Goal: Information Seeking & Learning: Learn about a topic

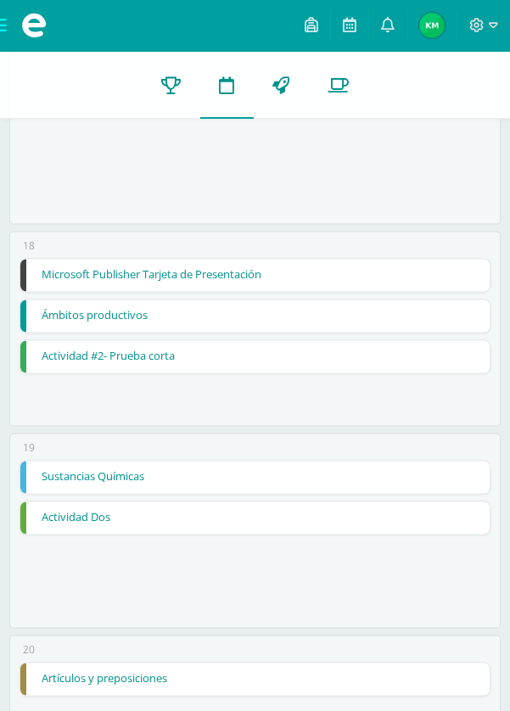
scroll to position [3444, 0]
click at [449, 271] on link "Microsoft Publisher Tarjeta de Presentación" at bounding box center [254, 275] width 468 height 32
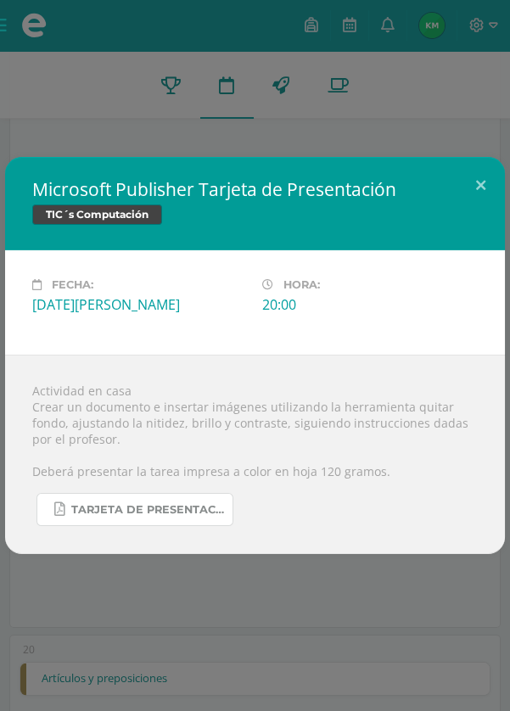
click at [220, 512] on span "TARJETA DE PRESENTACIÓN PRIMERO BÁSICO.pdf" at bounding box center [147, 510] width 153 height 14
click at [489, 187] on button at bounding box center [480, 186] width 48 height 58
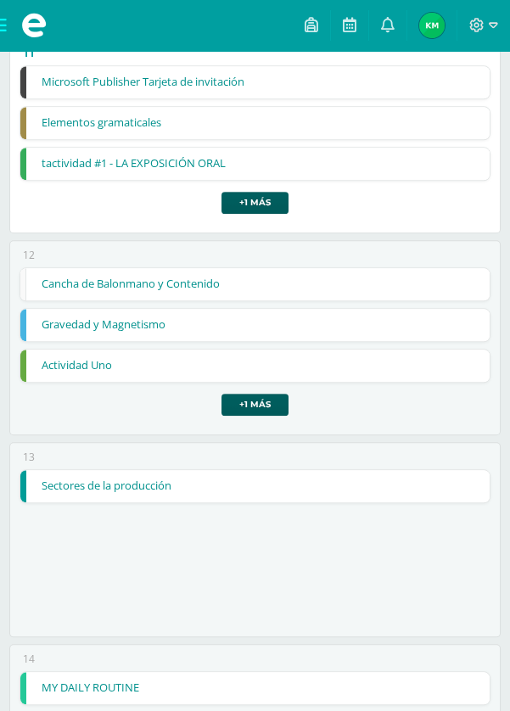
scroll to position [2218, 0]
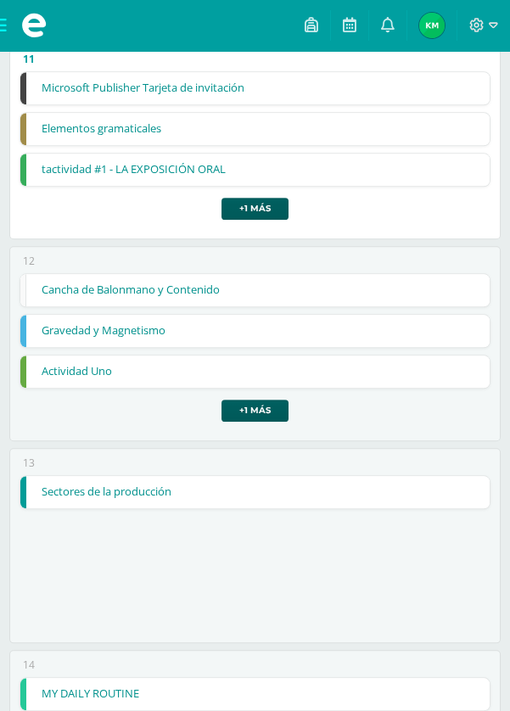
click at [353, 276] on link "Cancha de Balonmano y Contenido" at bounding box center [254, 290] width 468 height 32
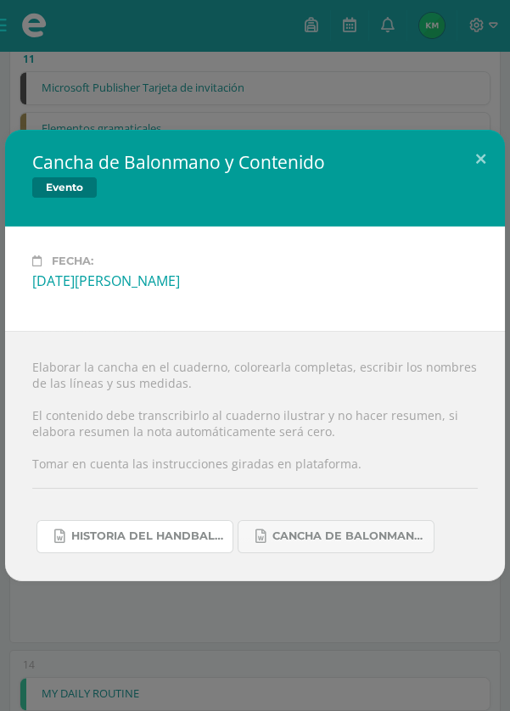
click at [175, 537] on span "Historia del handball.docx" at bounding box center [147, 536] width 153 height 14
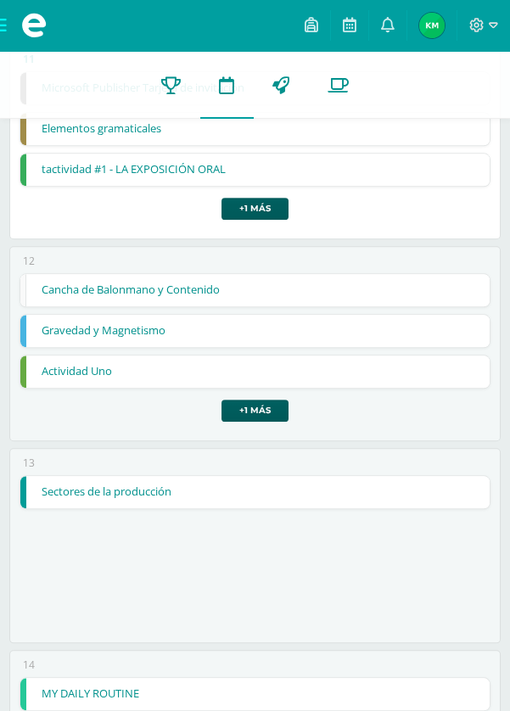
scroll to position [2218, 0]
click at [418, 274] on link "Cancha de Balonmano y Contenido" at bounding box center [254, 290] width 468 height 32
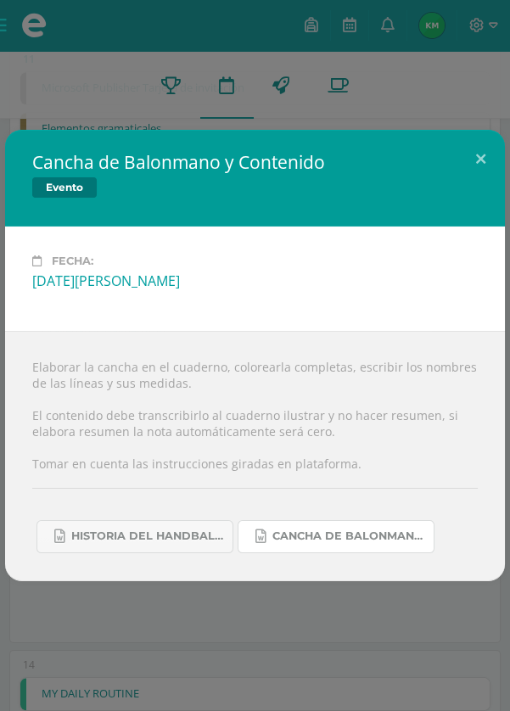
click at [413, 540] on span "Cancha de Balonmano.docx" at bounding box center [348, 536] width 153 height 14
click at [70, 535] on link "Historia del handball.docx" at bounding box center [134, 536] width 197 height 33
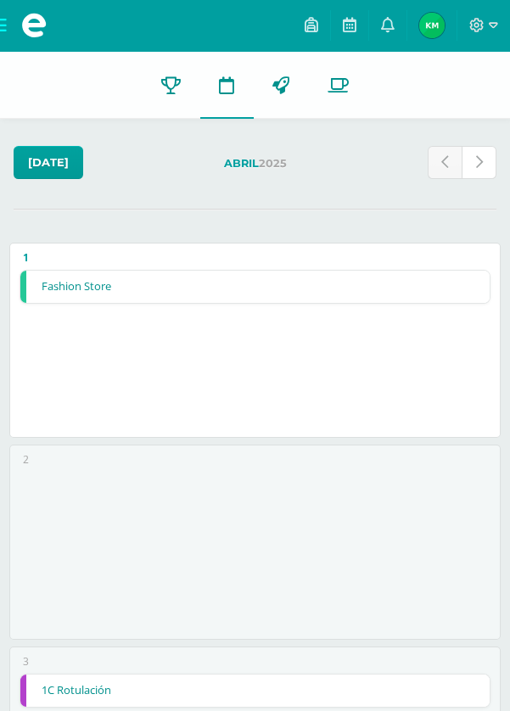
click at [494, 154] on link at bounding box center [479, 162] width 35 height 33
click at [483, 163] on link at bounding box center [479, 162] width 35 height 33
click at [484, 162] on link at bounding box center [479, 162] width 35 height 33
click at [481, 156] on icon at bounding box center [479, 162] width 7 height 14
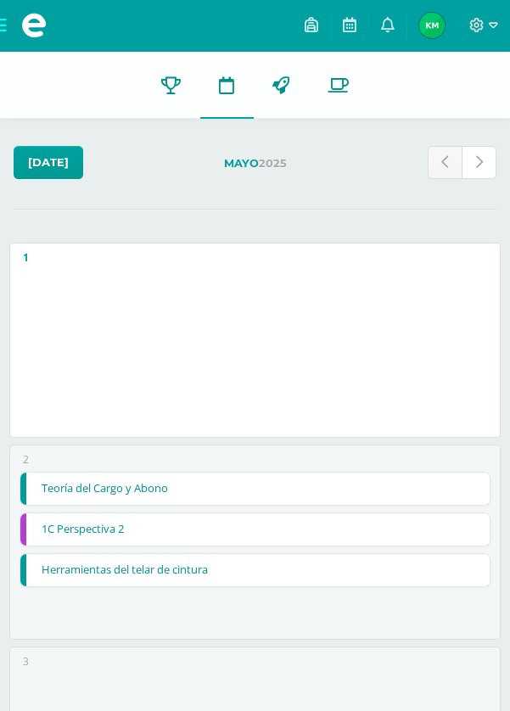
click at [481, 162] on icon at bounding box center [479, 162] width 7 height 14
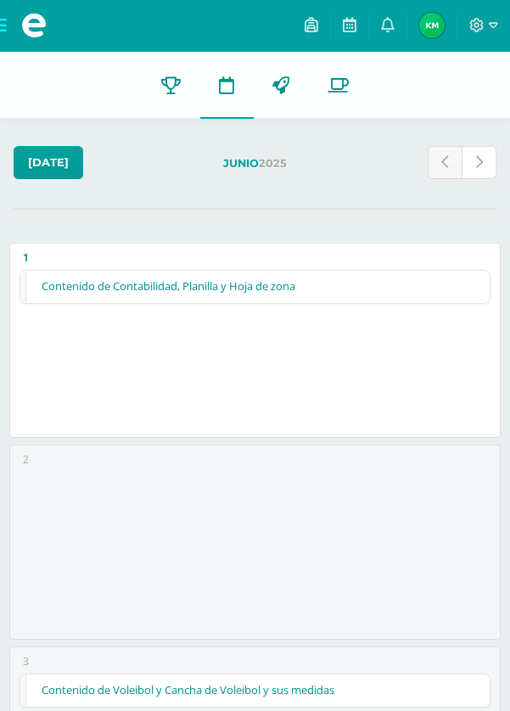
click at [494, 159] on link at bounding box center [479, 162] width 35 height 33
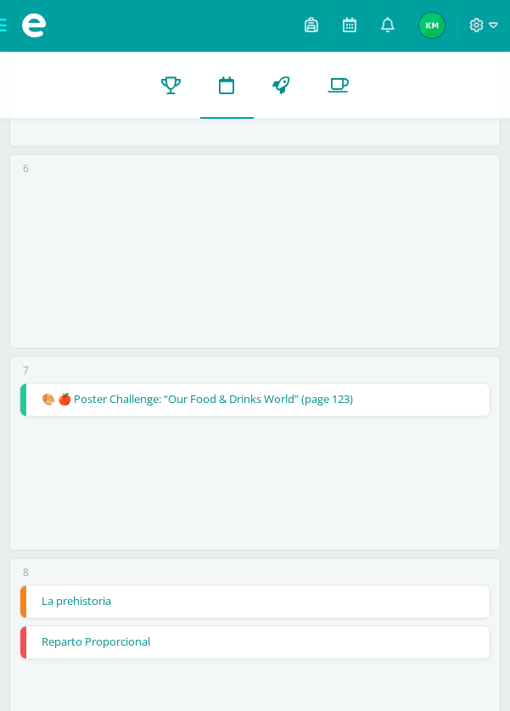
scroll to position [1109, 0]
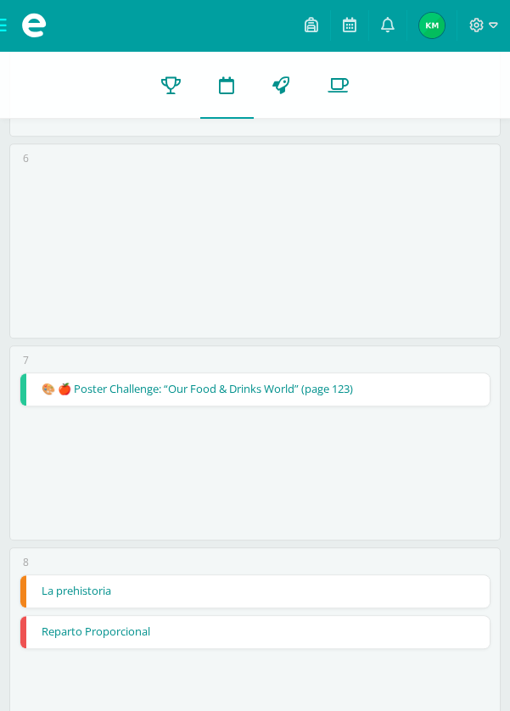
click at [378, 375] on link "🎨 🍎 Poster Challenge: “Our Food & Drinks World” (page 123)" at bounding box center [254, 389] width 468 height 32
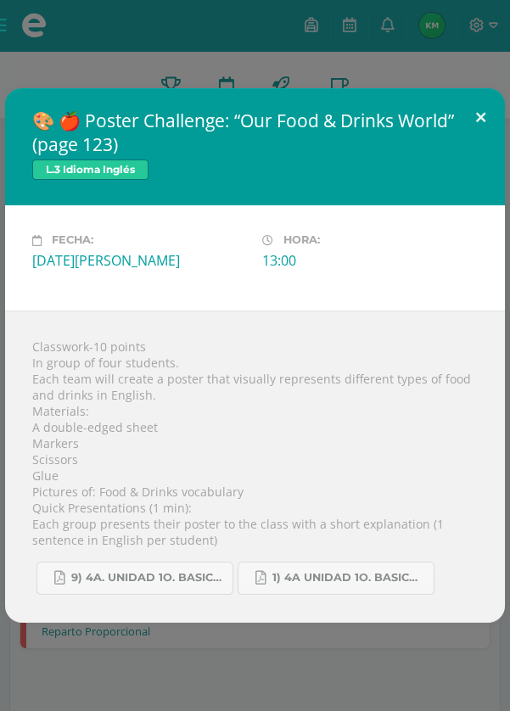
click at [490, 146] on button at bounding box center [480, 117] width 48 height 58
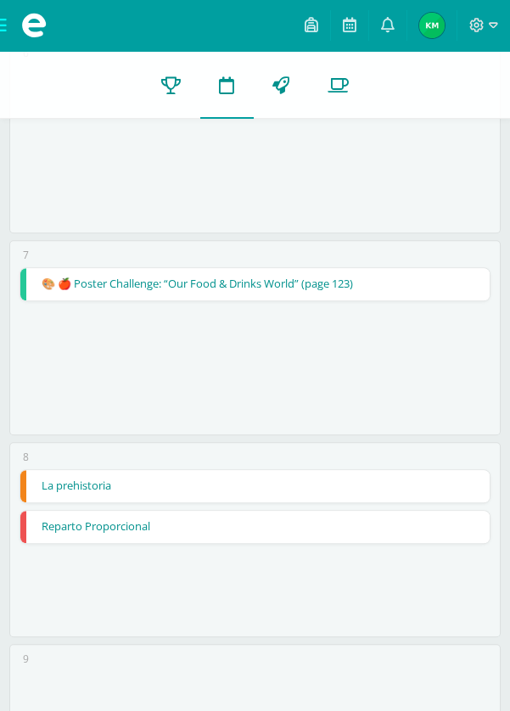
scroll to position [1224, 0]
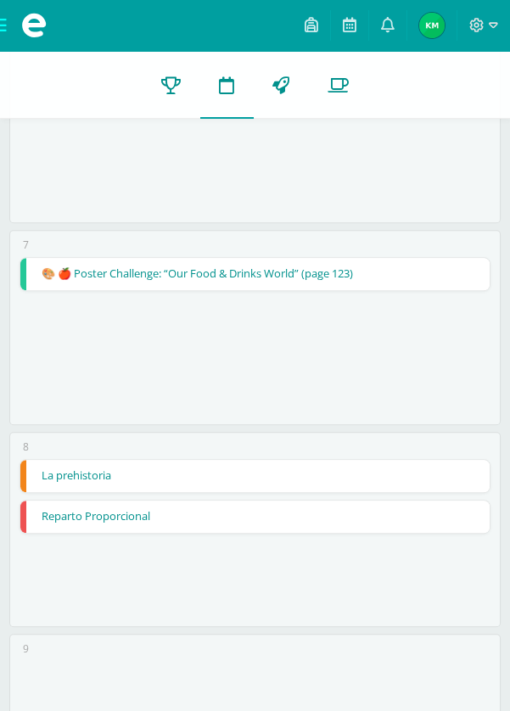
click at [381, 460] on link "La prehistoria" at bounding box center [254, 476] width 468 height 32
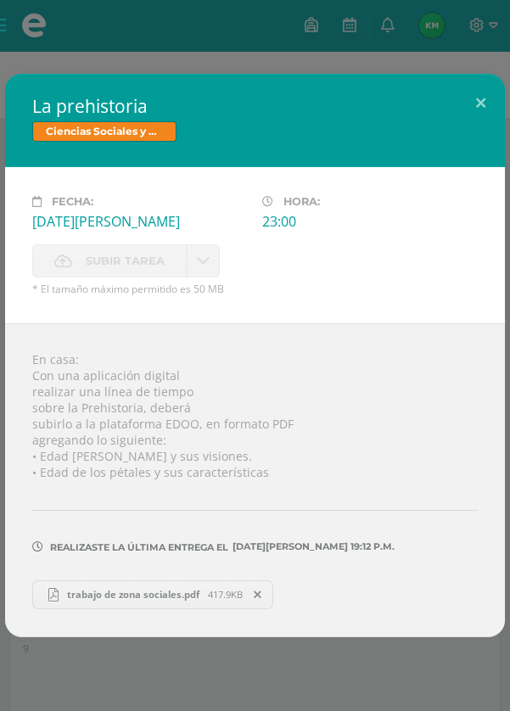
click at [423, 710] on div "La prehistoria Ciencias Sociales y Formación Ciudadana Fecha: [DATE][PERSON_NAM…" at bounding box center [255, 355] width 510 height 711
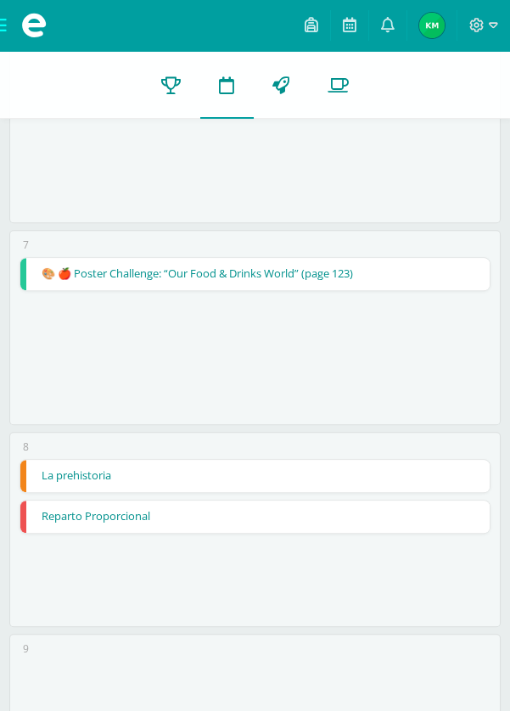
click at [367, 501] on link "Reparto Proporcional" at bounding box center [254, 517] width 468 height 32
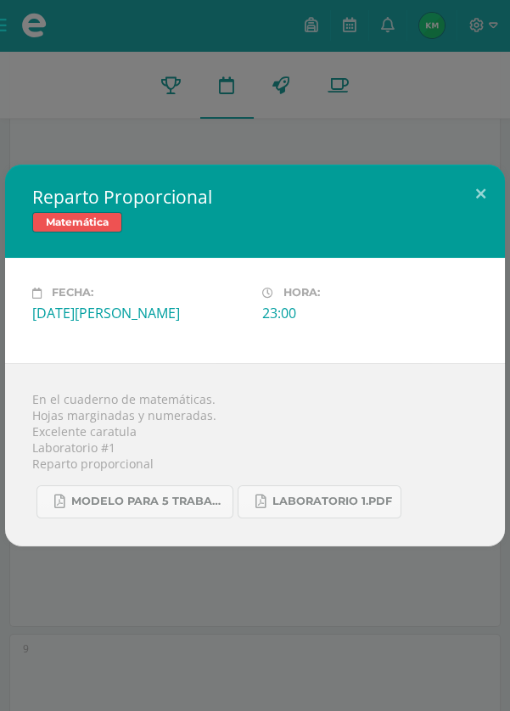
click at [424, 663] on div "Reparto Proporcional Matemática Fecha: [DATE][PERSON_NAME] Hora: 23:00 División…" at bounding box center [255, 355] width 510 height 711
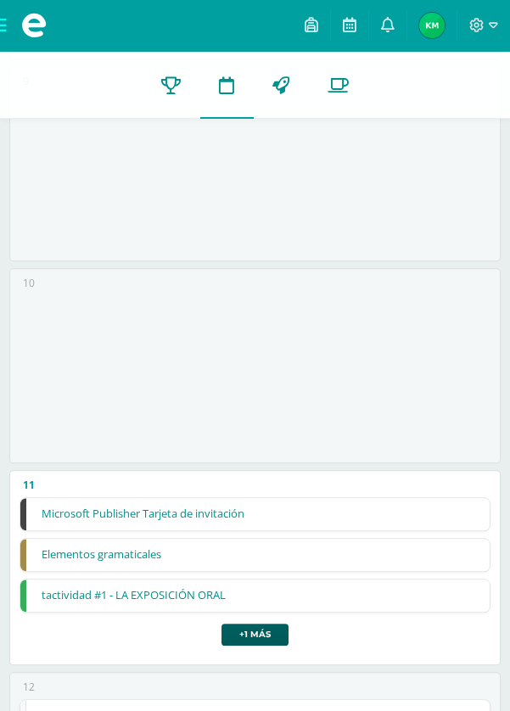
scroll to position [1795, 0]
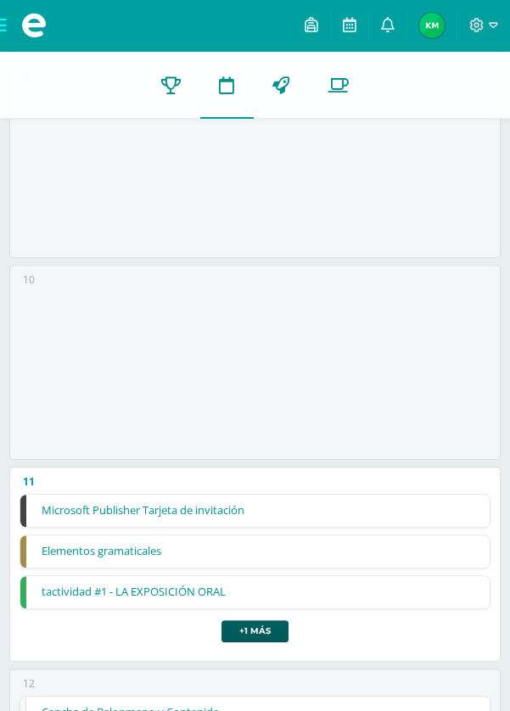
click at [366, 495] on link "Microsoft Publisher Tarjeta de invitación" at bounding box center [254, 511] width 468 height 32
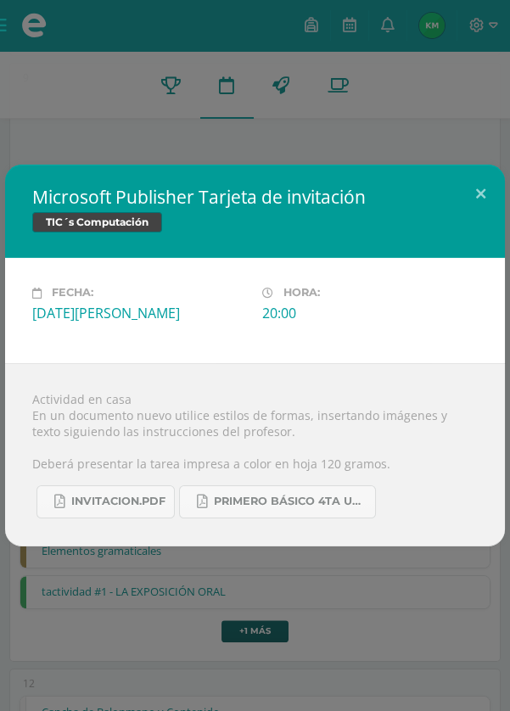
click at [443, 650] on div "Microsoft Publisher Tarjeta de invitación TIC´s Computación Fecha: [DATE][PERSO…" at bounding box center [255, 355] width 510 height 711
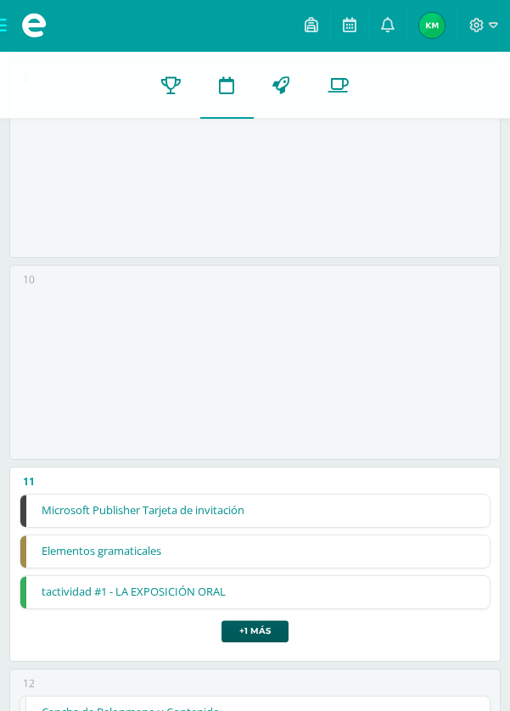
click at [379, 502] on div "INVITACION.pdf PRIMERO BÁSICO 4TA UNIDAD..pdf" at bounding box center [254, 481] width 401 height 42
click at [394, 561] on link "Elementos gramaticales" at bounding box center [254, 551] width 468 height 32
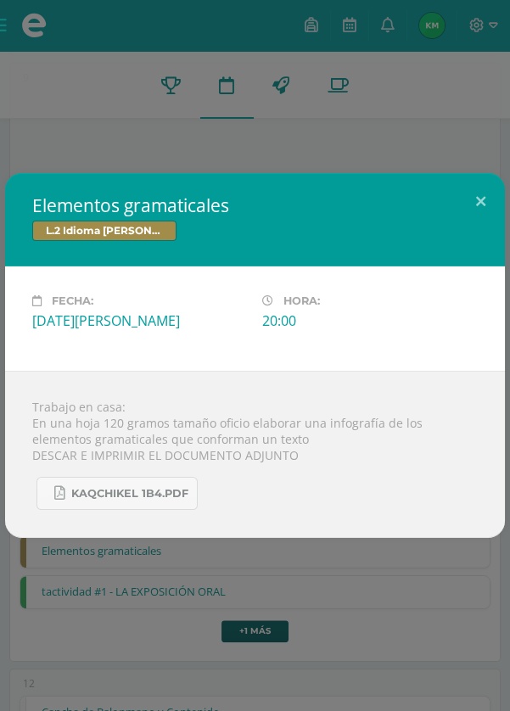
click at [414, 647] on div "Elementos gramaticales L.2 Idioma [PERSON_NAME] Fecha: [DATE][PERSON_NAME] Hora…" at bounding box center [255, 355] width 510 height 711
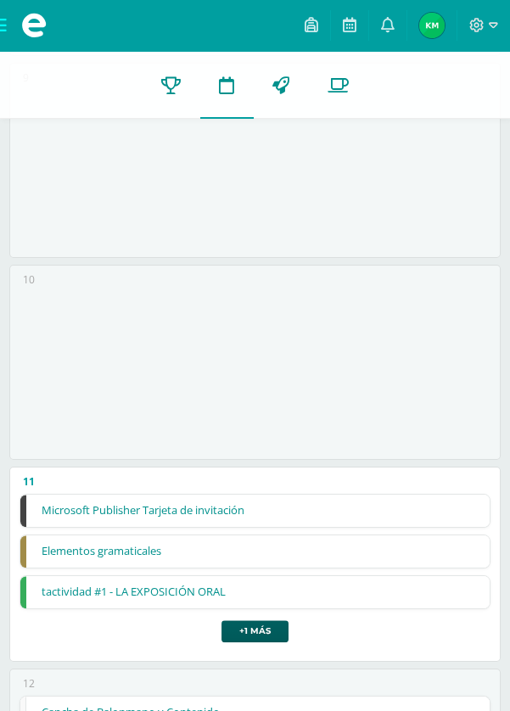
click at [390, 583] on div "Elementos gramaticales L.2 Idioma [PERSON_NAME] Fecha: [DATE][PERSON_NAME] Hora…" at bounding box center [255, 355] width 510 height 711
click at [401, 565] on link "Elementos gramaticales" at bounding box center [254, 551] width 468 height 32
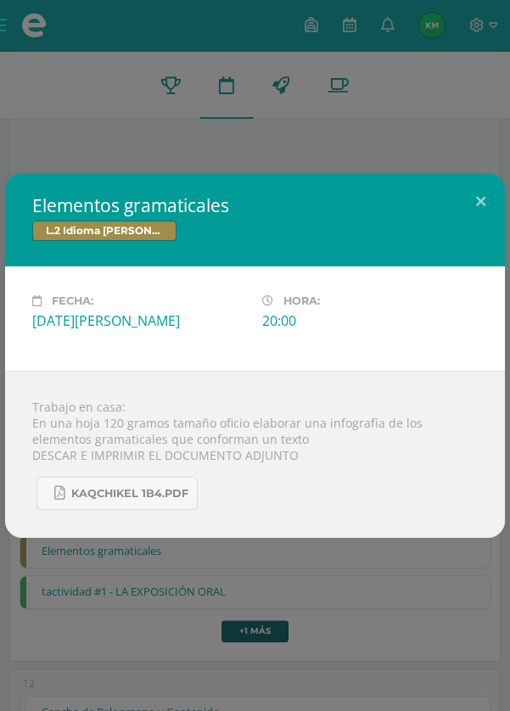
click at [426, 604] on div "Elementos gramaticales L.2 Idioma [PERSON_NAME] Fecha: [DATE][PERSON_NAME] Hora…" at bounding box center [255, 355] width 510 height 711
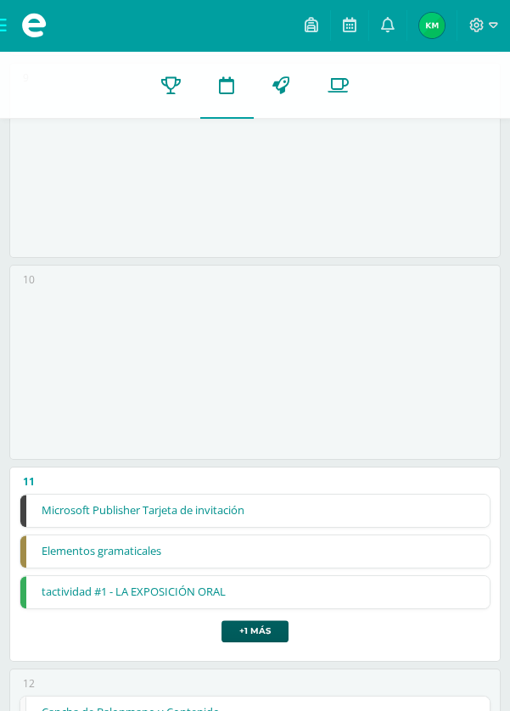
click at [409, 590] on div "Elementos gramaticales L.2 Idioma [PERSON_NAME] Fecha: [DATE][PERSON_NAME] Hora…" at bounding box center [255, 355] width 510 height 711
click at [400, 586] on link "tactividad #1 - LA EXPOSICIÓN ORAL" at bounding box center [254, 592] width 468 height 32
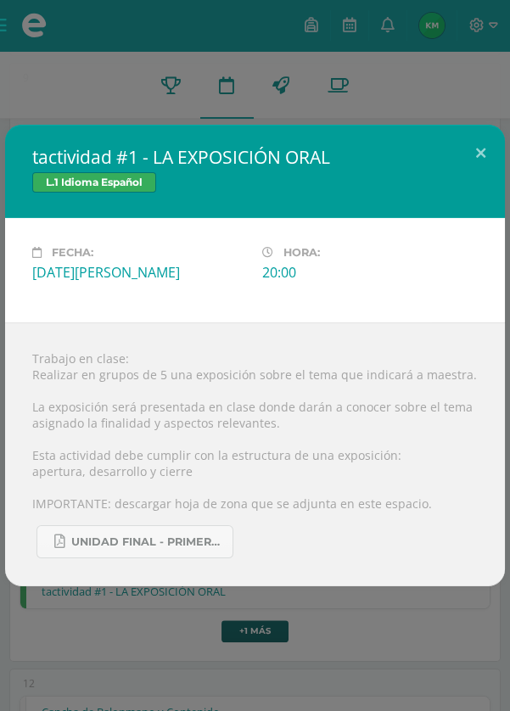
click at [408, 674] on div "tactividad #1 - LA EXPOSICIÓN ORAL L.1 Idioma Español Fecha: [DATE][PERSON_NAME…" at bounding box center [255, 355] width 510 height 711
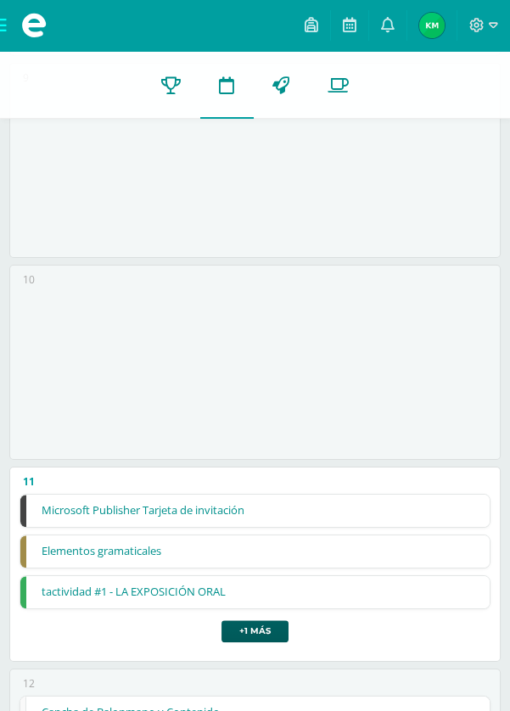
click at [275, 635] on div "tactividad #1 - LA EXPOSICIÓN ORAL L.1 Idioma Español Fecha: [DATE][PERSON_NAME…" at bounding box center [255, 355] width 510 height 711
click at [283, 628] on link "+1 más" at bounding box center [254, 631] width 67 height 22
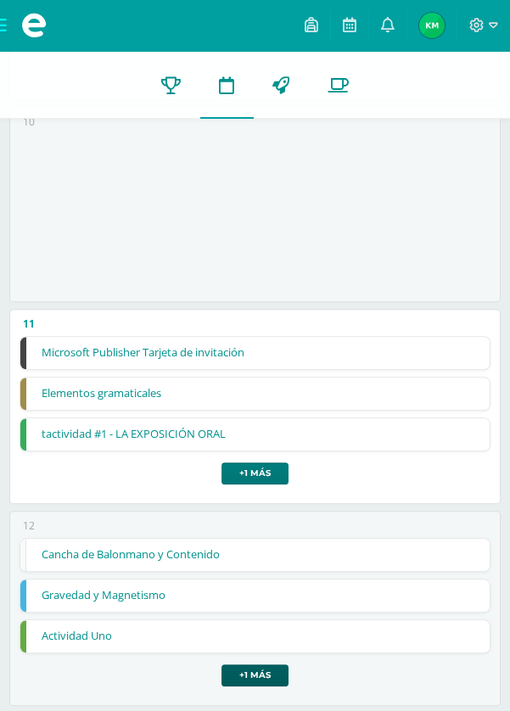
scroll to position [1960, 0]
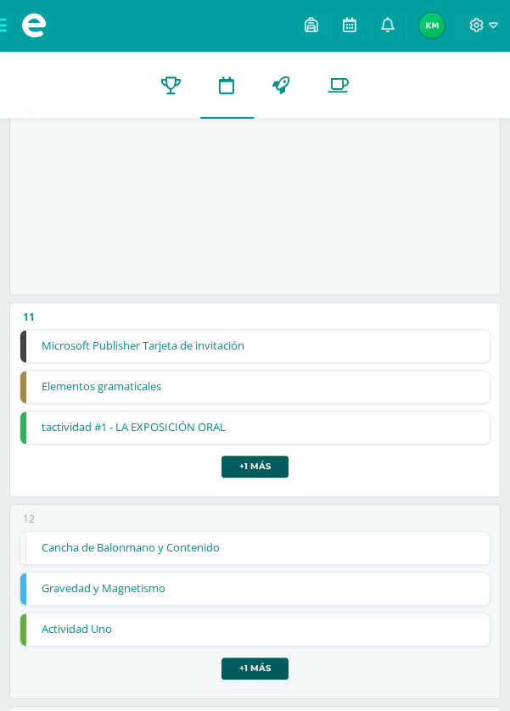
click at [372, 540] on link "Cancha de Balonmano y Contenido" at bounding box center [254, 548] width 468 height 32
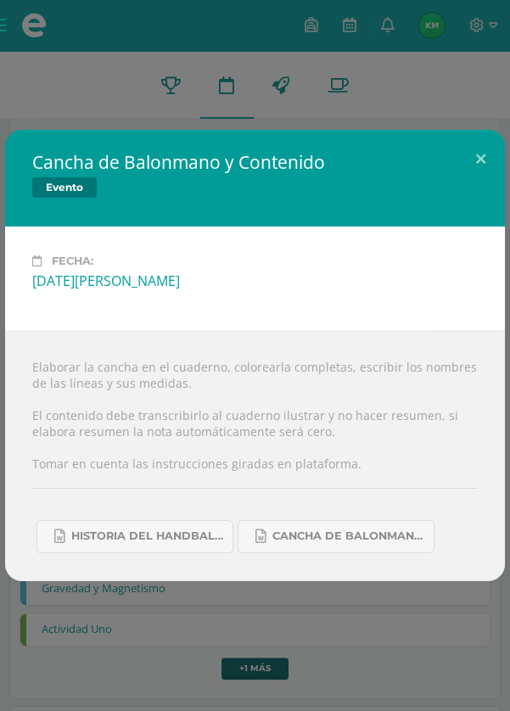
click at [400, 669] on div "Cancha de Balonmano y Contenido Evento Fecha: [DATE][PERSON_NAME] Elaborar la c…" at bounding box center [255, 355] width 510 height 711
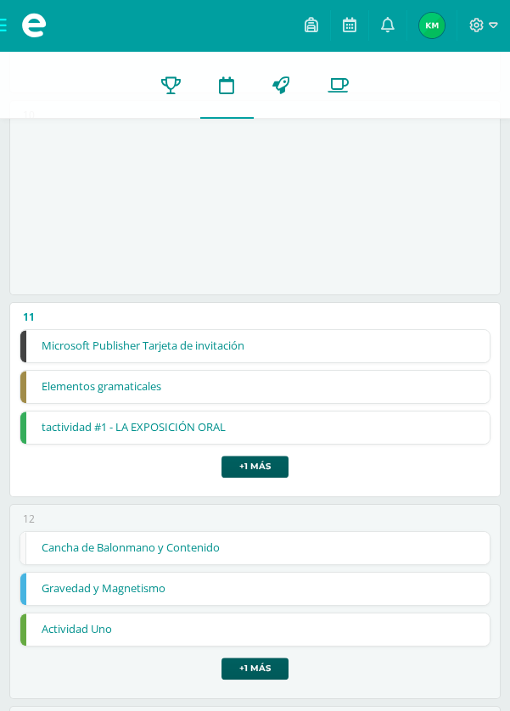
click at [372, 533] on link "Cancha de Balonmano.docx" at bounding box center [327, 518] width 177 height 30
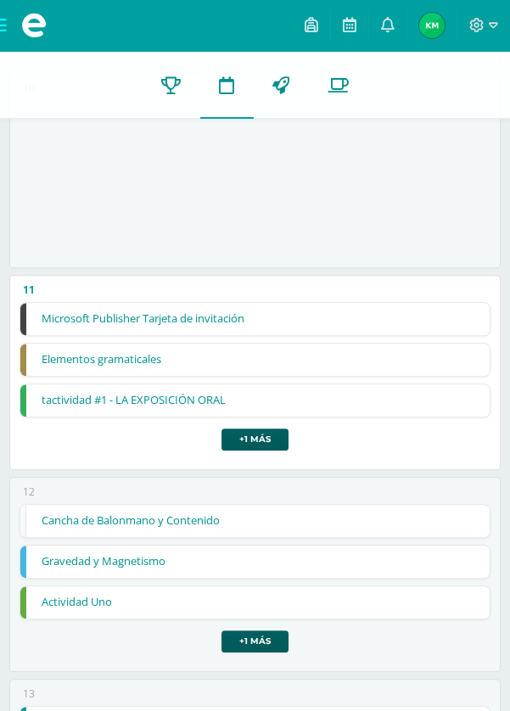
scroll to position [2028, 0]
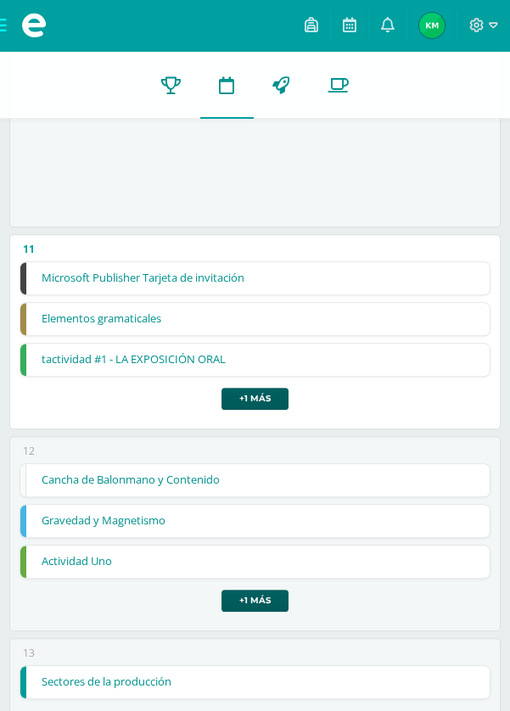
click at [355, 511] on link "Gravedad y Magnetismo" at bounding box center [254, 521] width 468 height 32
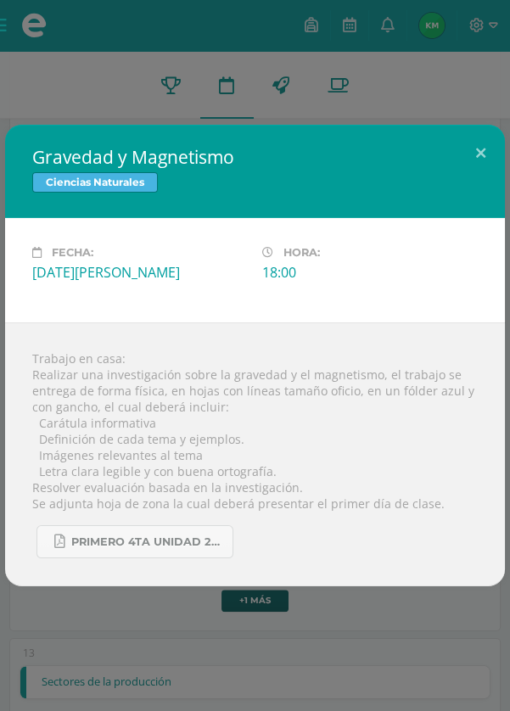
click at [357, 607] on div "Gravedad y Magnetismo Ciencias Naturales Fecha: [DATE][PERSON_NAME] Hora: 18:00…" at bounding box center [255, 355] width 510 height 711
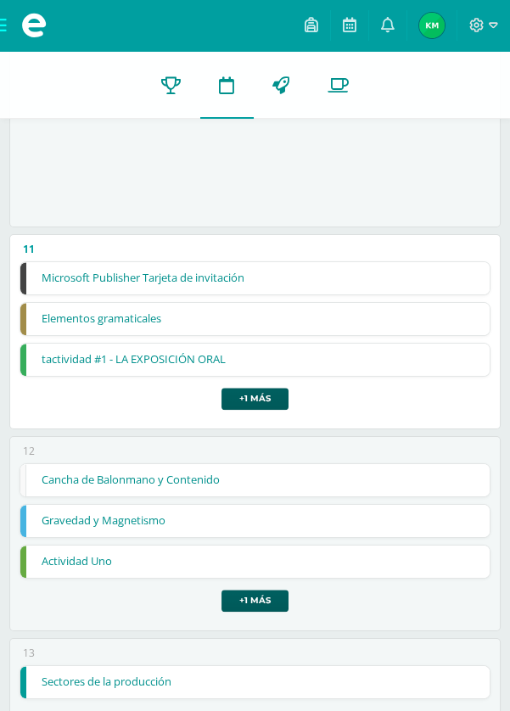
click at [330, 529] on div "primero 4ta unidad 2025.pdf" at bounding box center [254, 517] width 401 height 42
click at [346, 548] on link "Actividad Uno" at bounding box center [254, 562] width 468 height 32
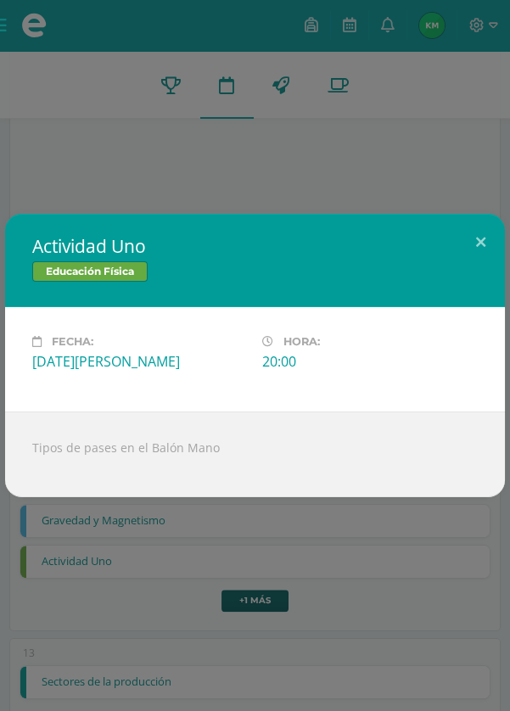
click at [398, 586] on div "Actividad Uno Educación Física Fecha: [DATE][PERSON_NAME] Hora: 20:00 División:…" at bounding box center [255, 355] width 510 height 711
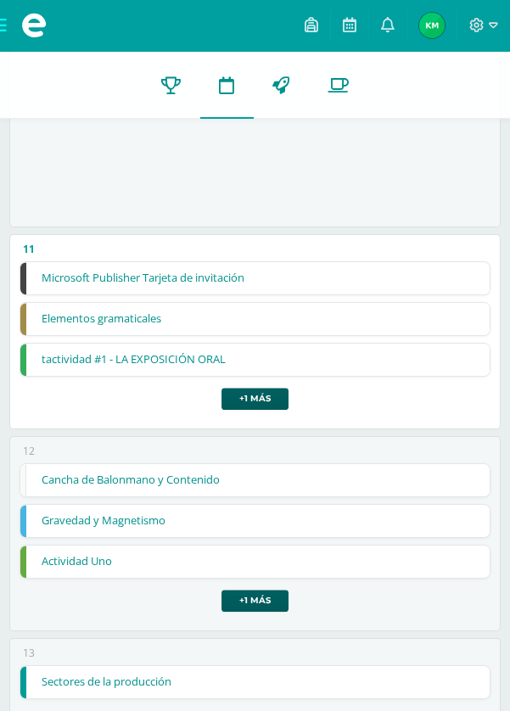
click at [271, 595] on div "Actividad Uno Educación Física Fecha: [DATE][PERSON_NAME] Hora: 20:00 División:…" at bounding box center [255, 355] width 510 height 711
click at [268, 594] on link "+1 más" at bounding box center [254, 601] width 67 height 22
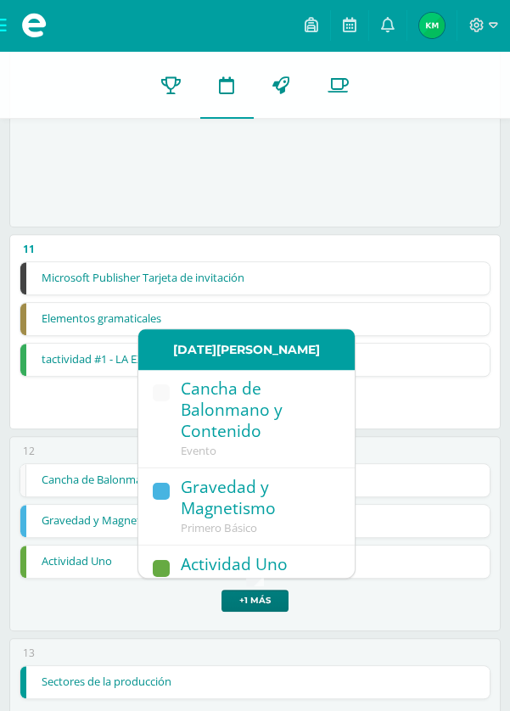
scroll to position [74, 0]
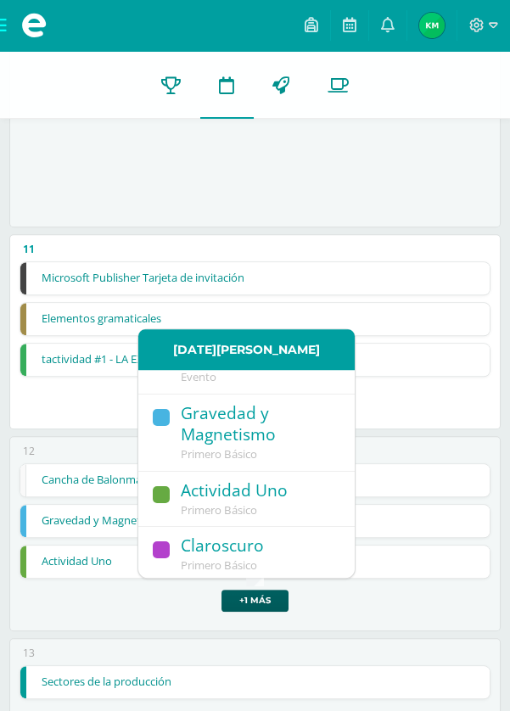
click at [274, 541] on div "Claroscuro" at bounding box center [259, 546] width 157 height 23
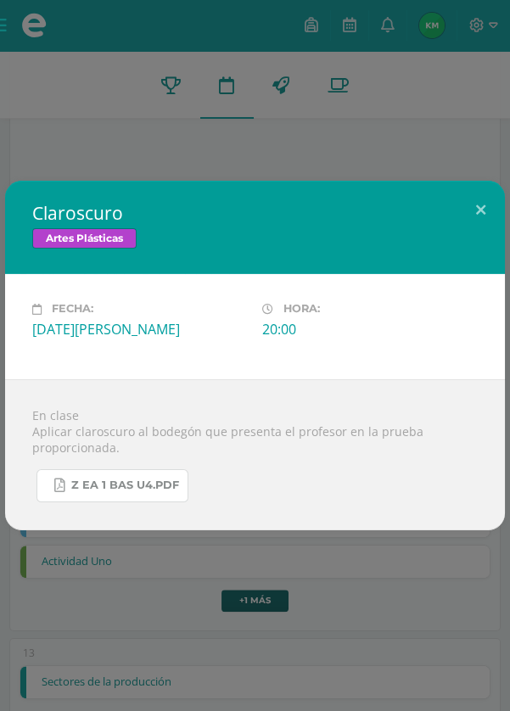
click at [171, 478] on span "Z eA 1 Bas U4.pdf" at bounding box center [125, 485] width 108 height 14
